Goal: Entertainment & Leisure: Browse casually

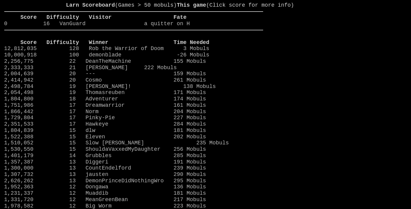
drag, startPoint x: 0, startPoint y: 0, endPoint x: 291, endPoint y: 43, distance: 294.6
click at [291, 43] on stats at bounding box center [335, 100] width 144 height 197
